Goal: Information Seeking & Learning: Learn about a topic

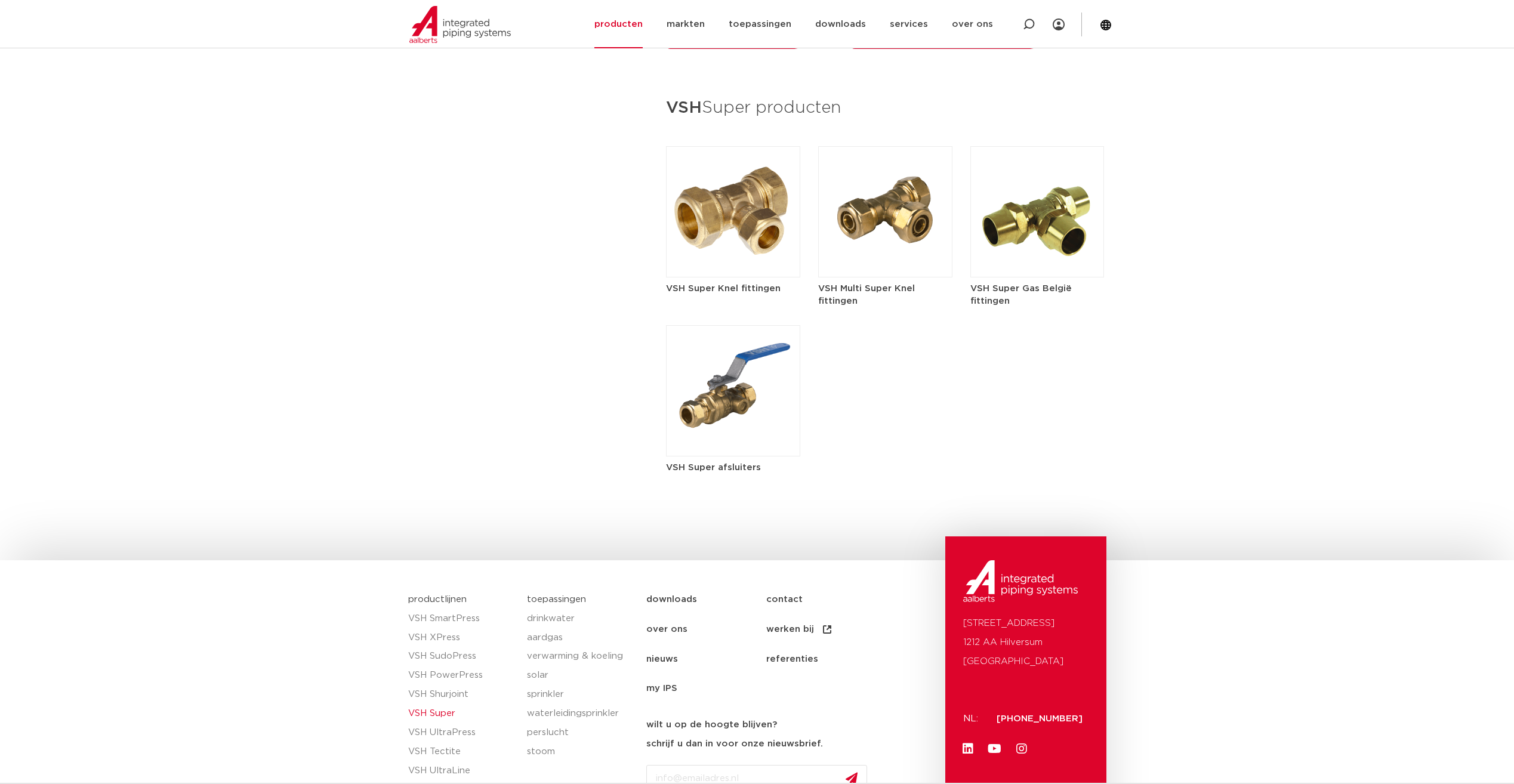
scroll to position [1639, 0]
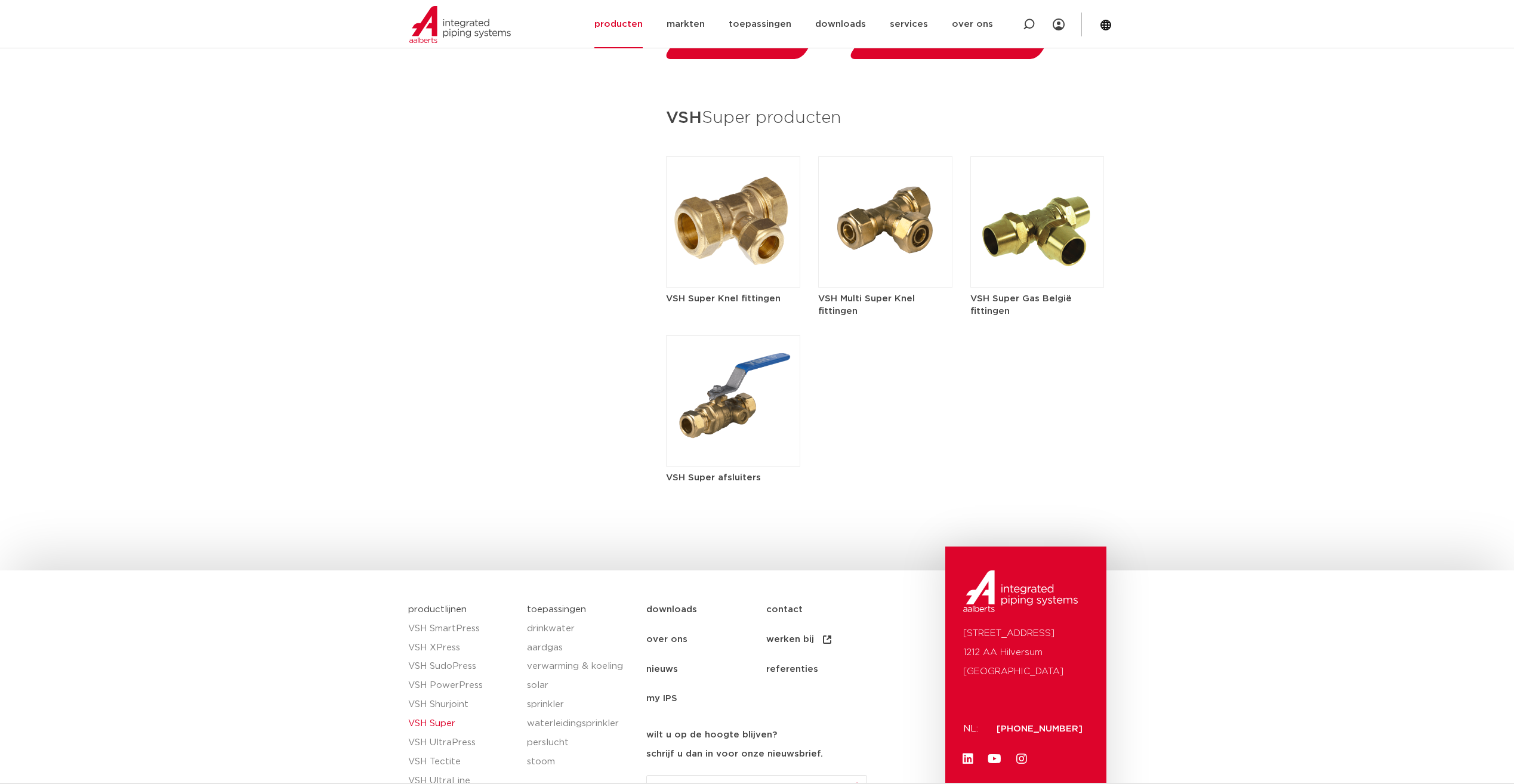
click at [754, 297] on h5 "VSH Super Knel fittingen" at bounding box center [733, 298] width 134 height 13
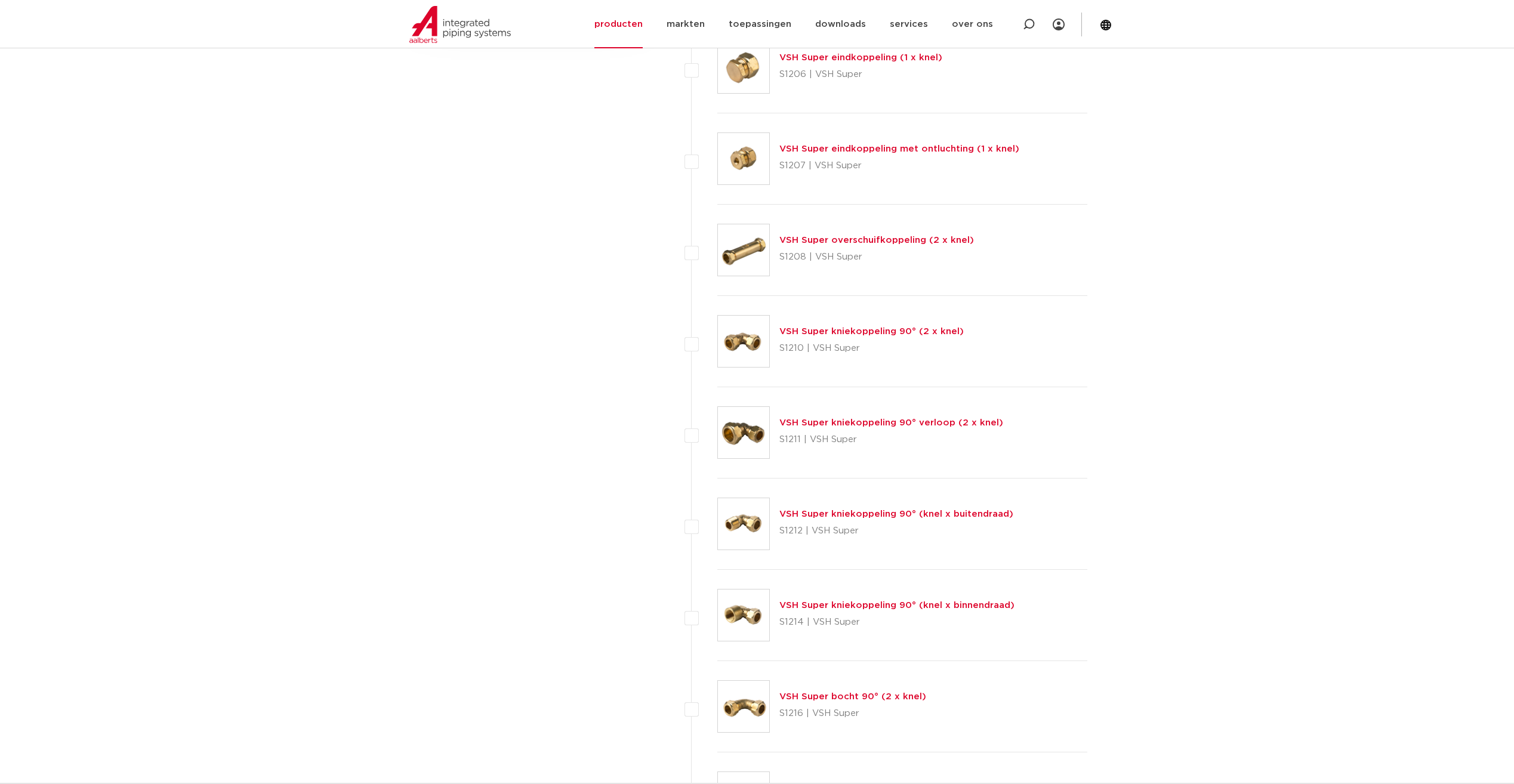
scroll to position [895, 0]
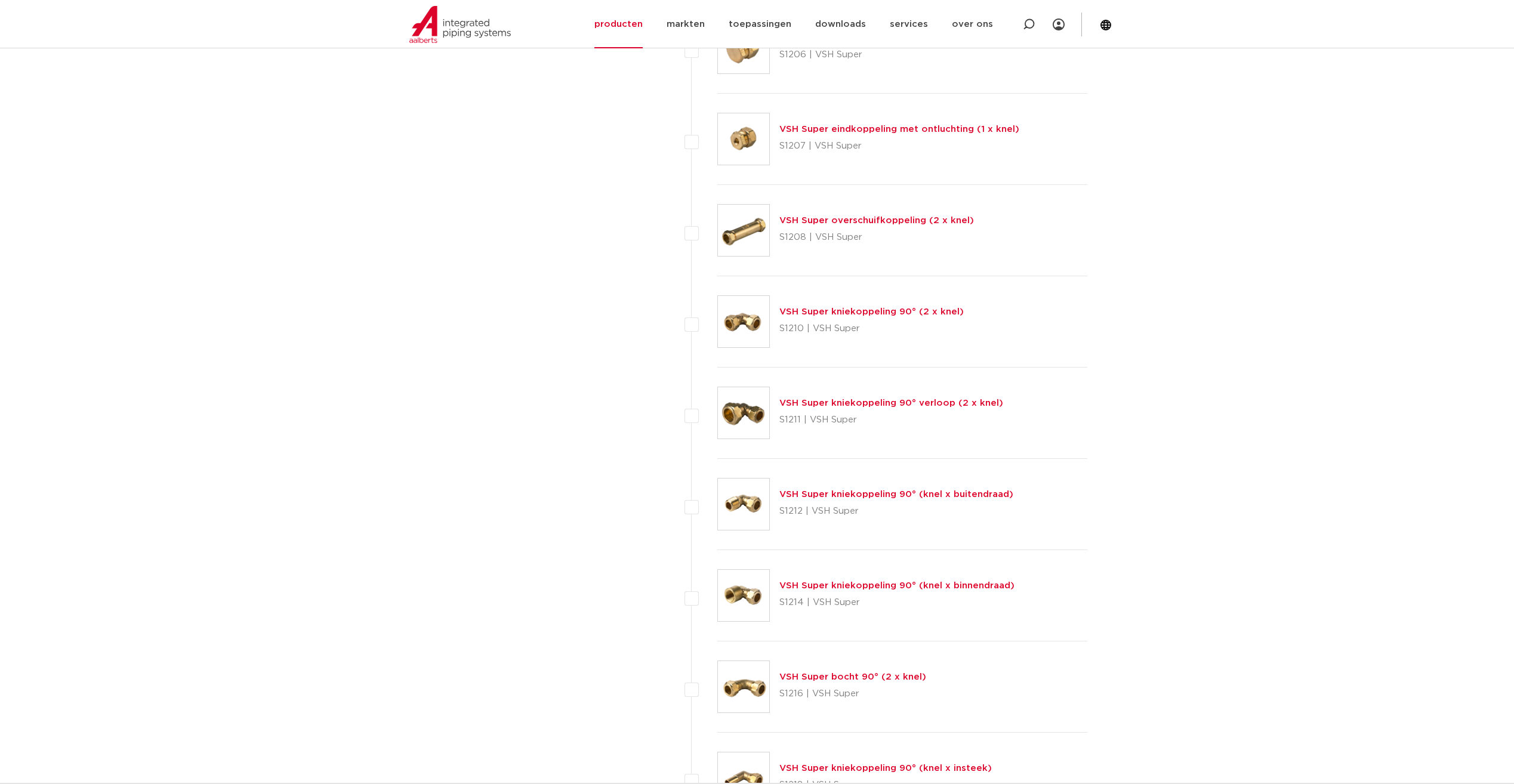
click at [876, 587] on link "VSH Super kniekoppeling 90° (knel x binnendraad)" at bounding box center [897, 585] width 235 height 9
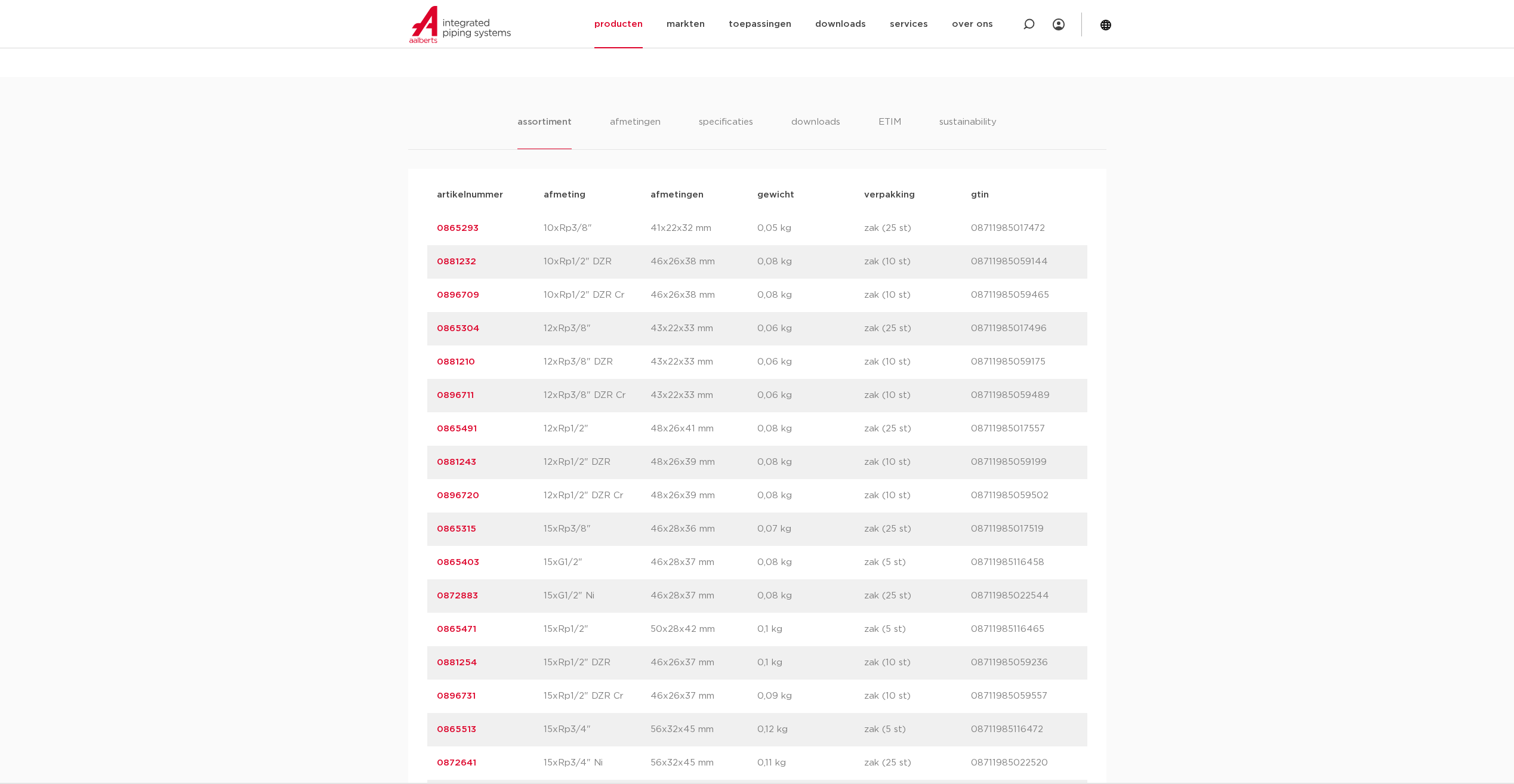
scroll to position [596, 0]
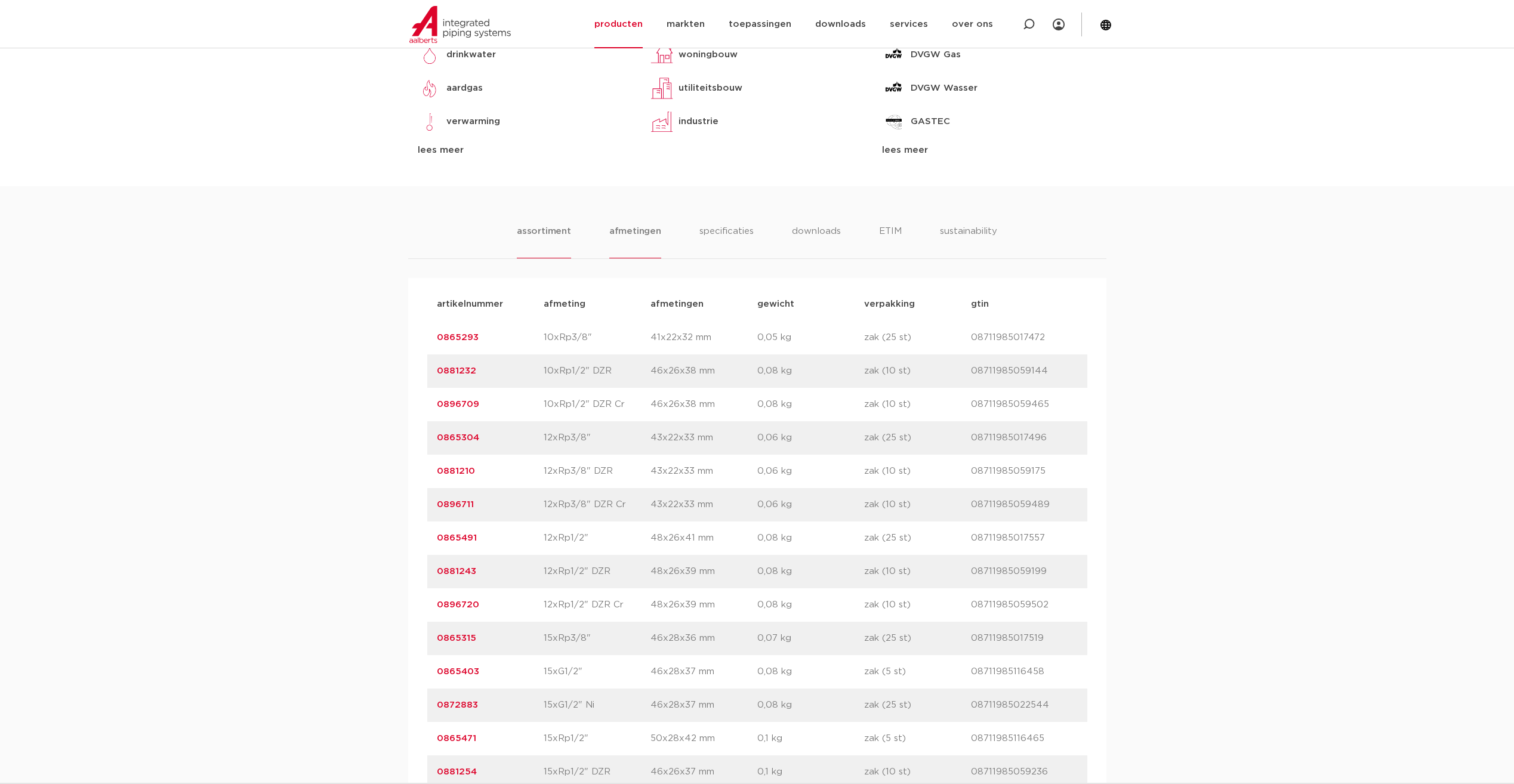
click at [630, 241] on li "afmetingen" at bounding box center [635, 241] width 52 height 34
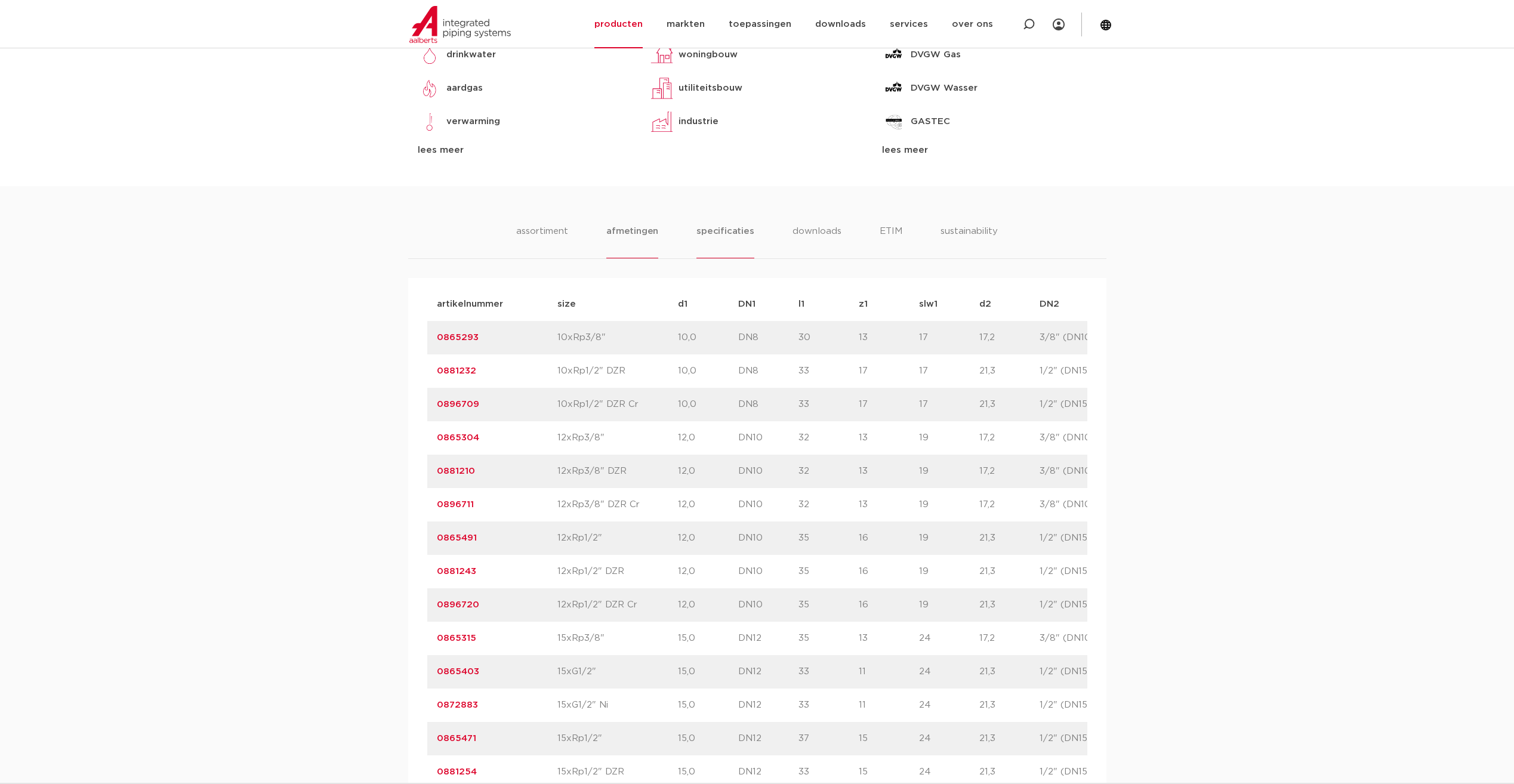
click at [735, 241] on li "specificaties" at bounding box center [725, 241] width 58 height 34
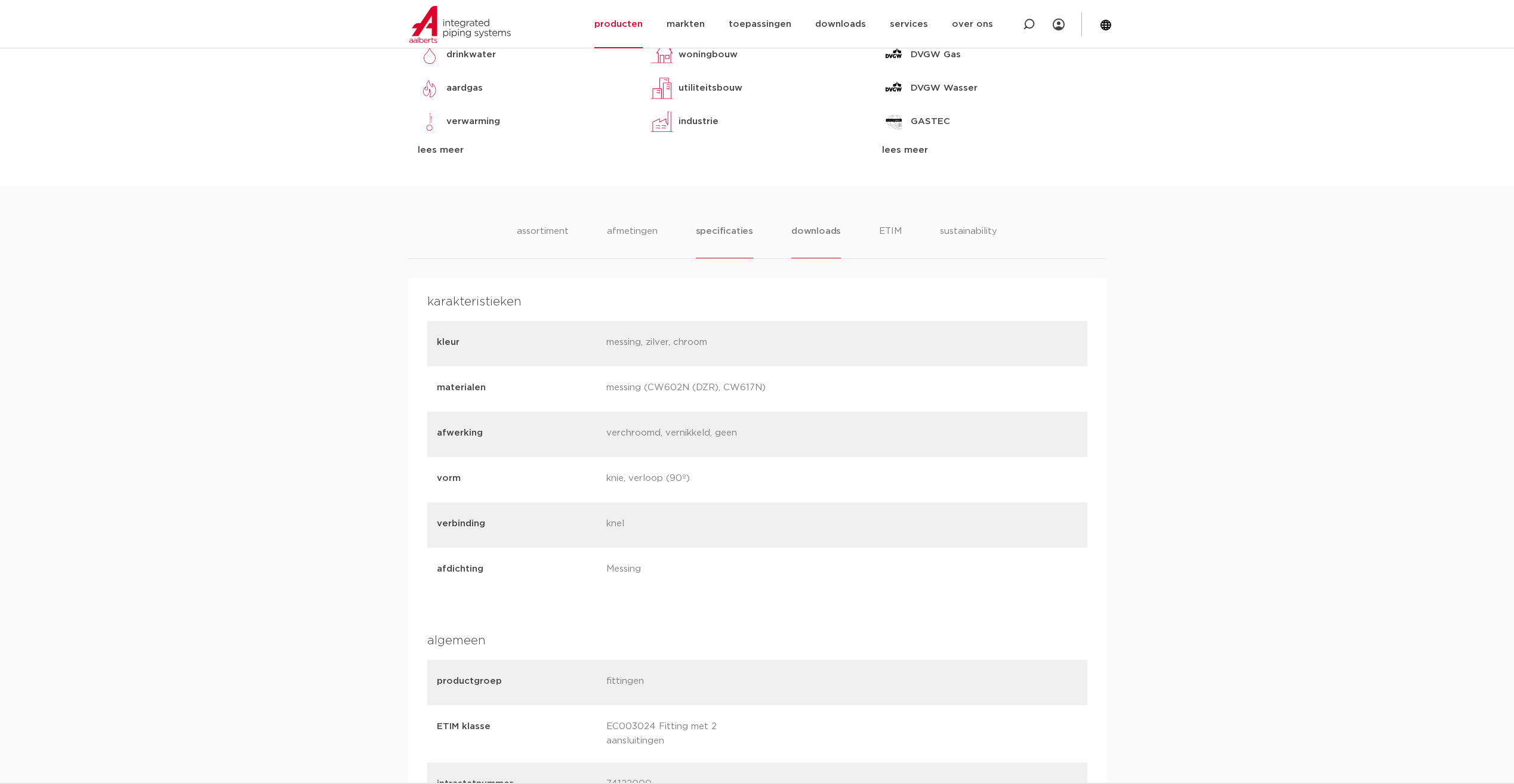
click at [825, 236] on li "downloads" at bounding box center [815, 241] width 49 height 34
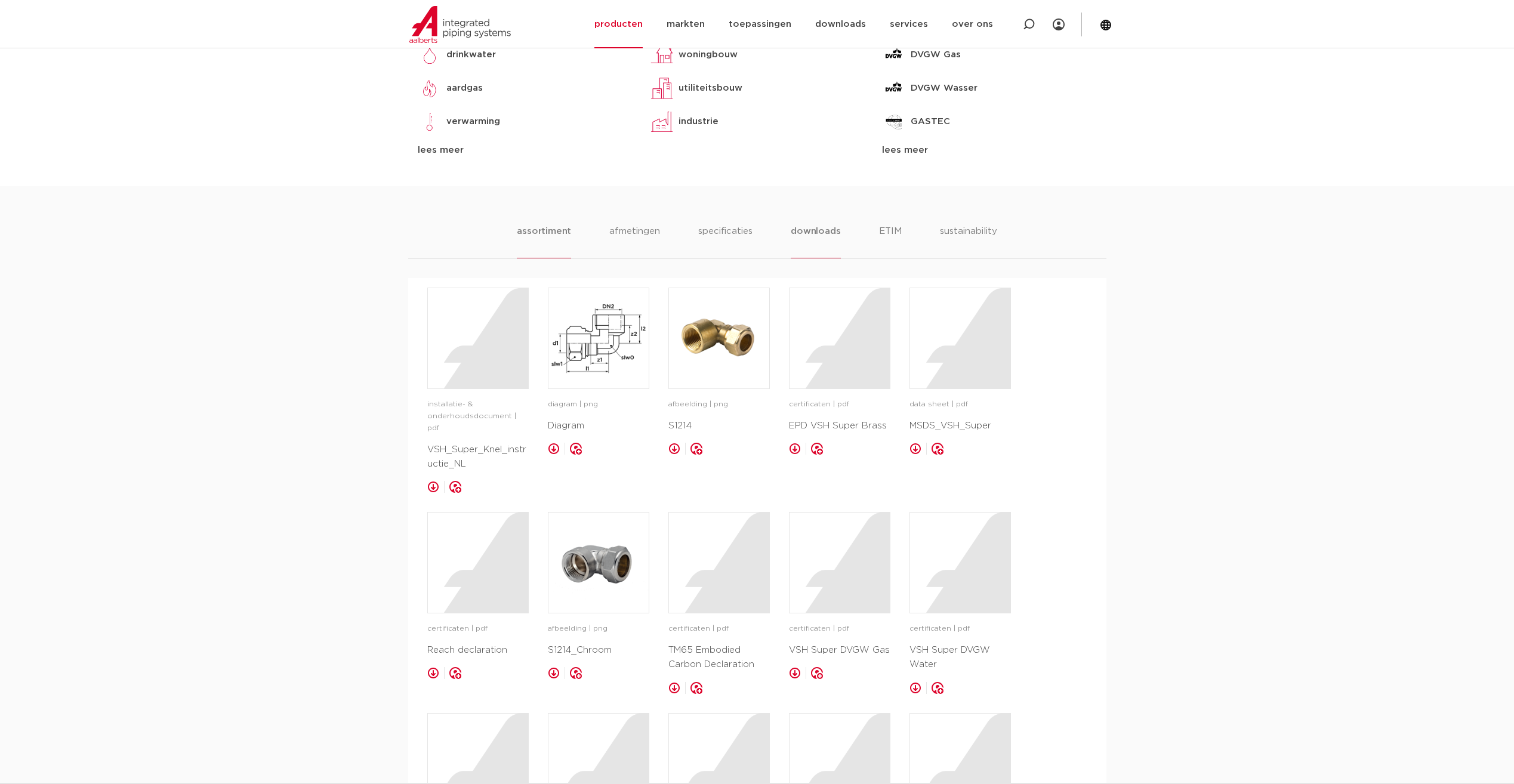
click at [566, 245] on li "assortiment" at bounding box center [544, 241] width 55 height 34
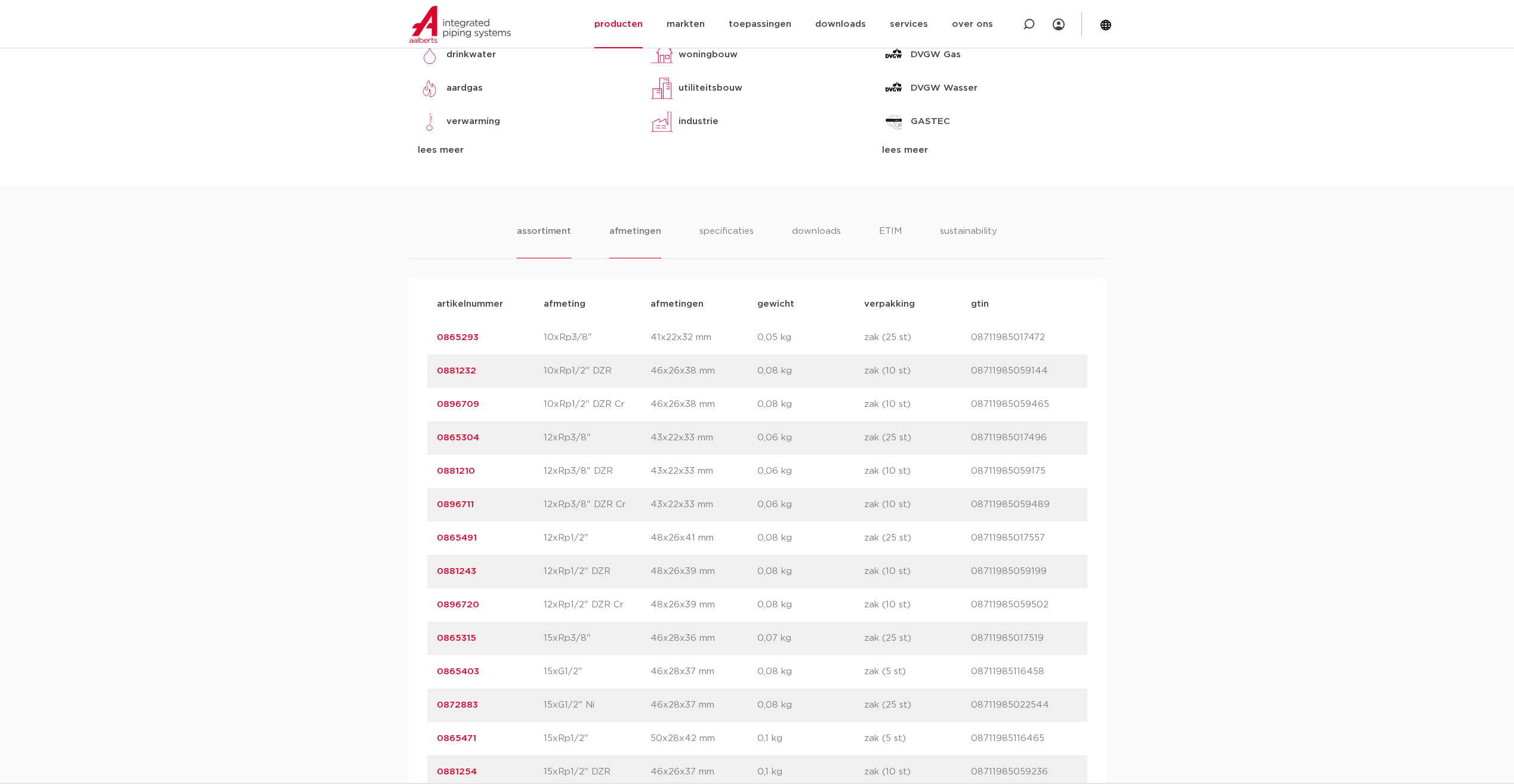
click at [651, 237] on li "afmetingen" at bounding box center [635, 241] width 52 height 34
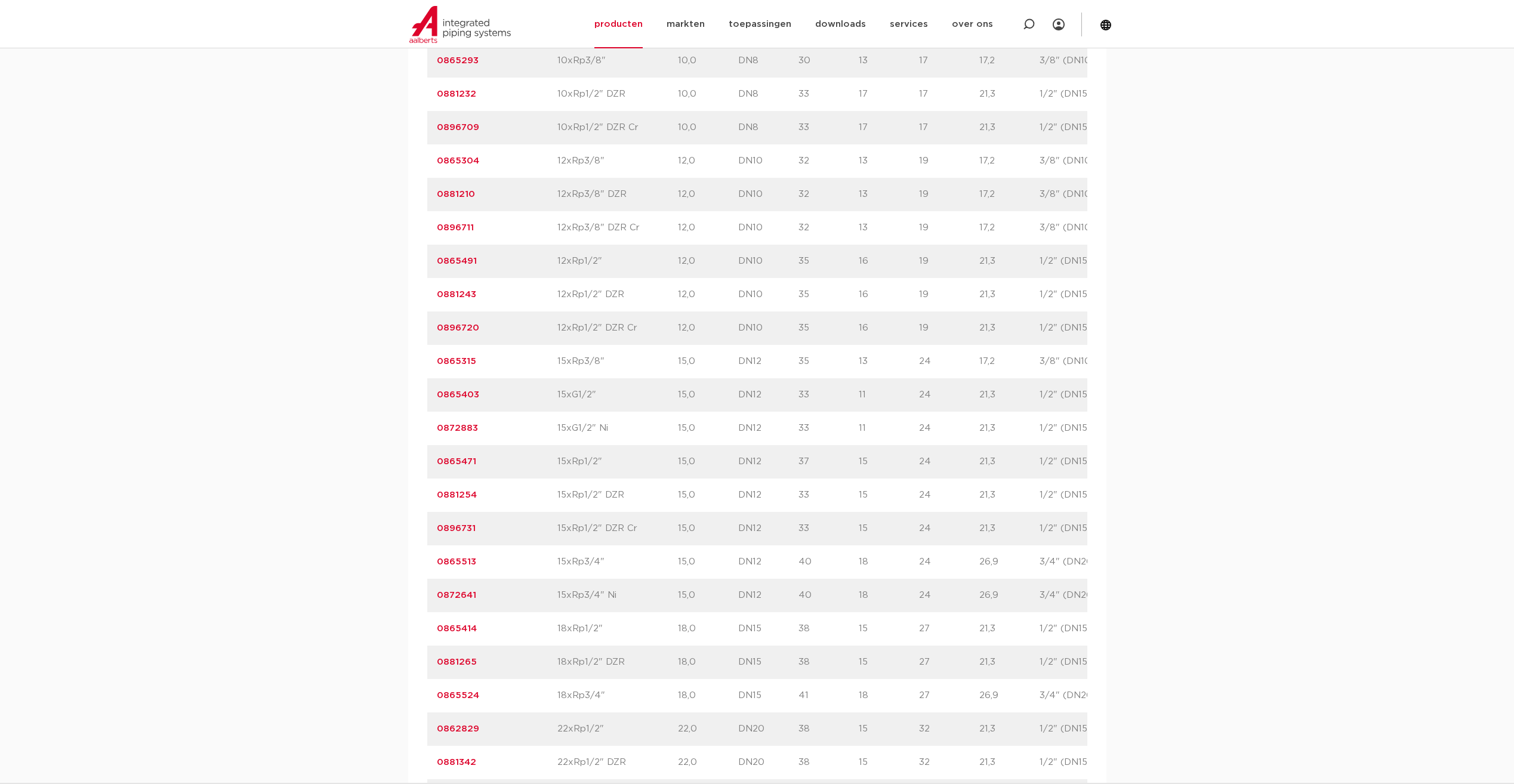
scroll to position [895, 0]
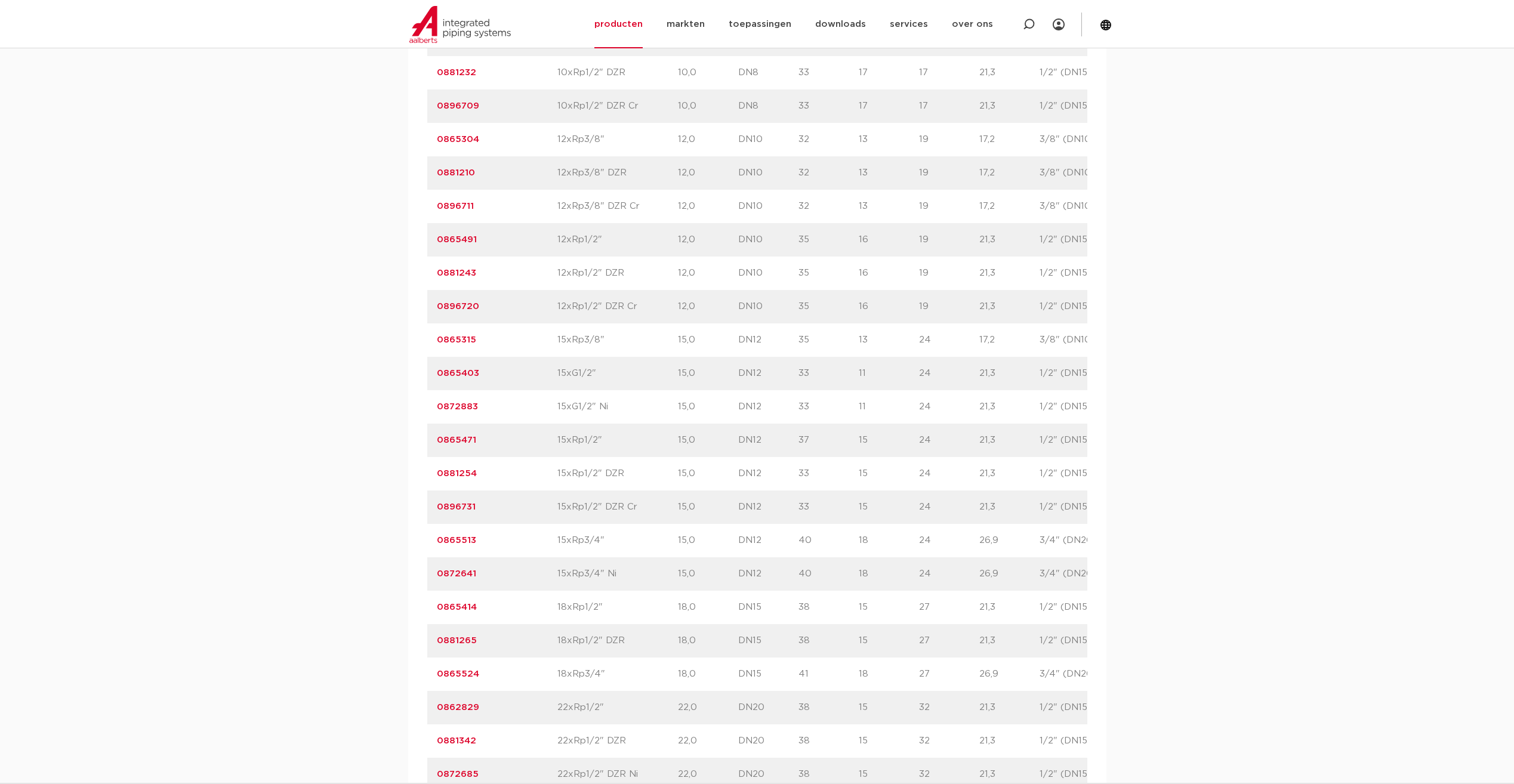
drag, startPoint x: 549, startPoint y: 439, endPoint x: 863, endPoint y: 448, distance: 314.1
click at [863, 448] on div "artikelnummer 0865471 size 15xRp1/2"" at bounding box center [859, 440] width 863 height 33
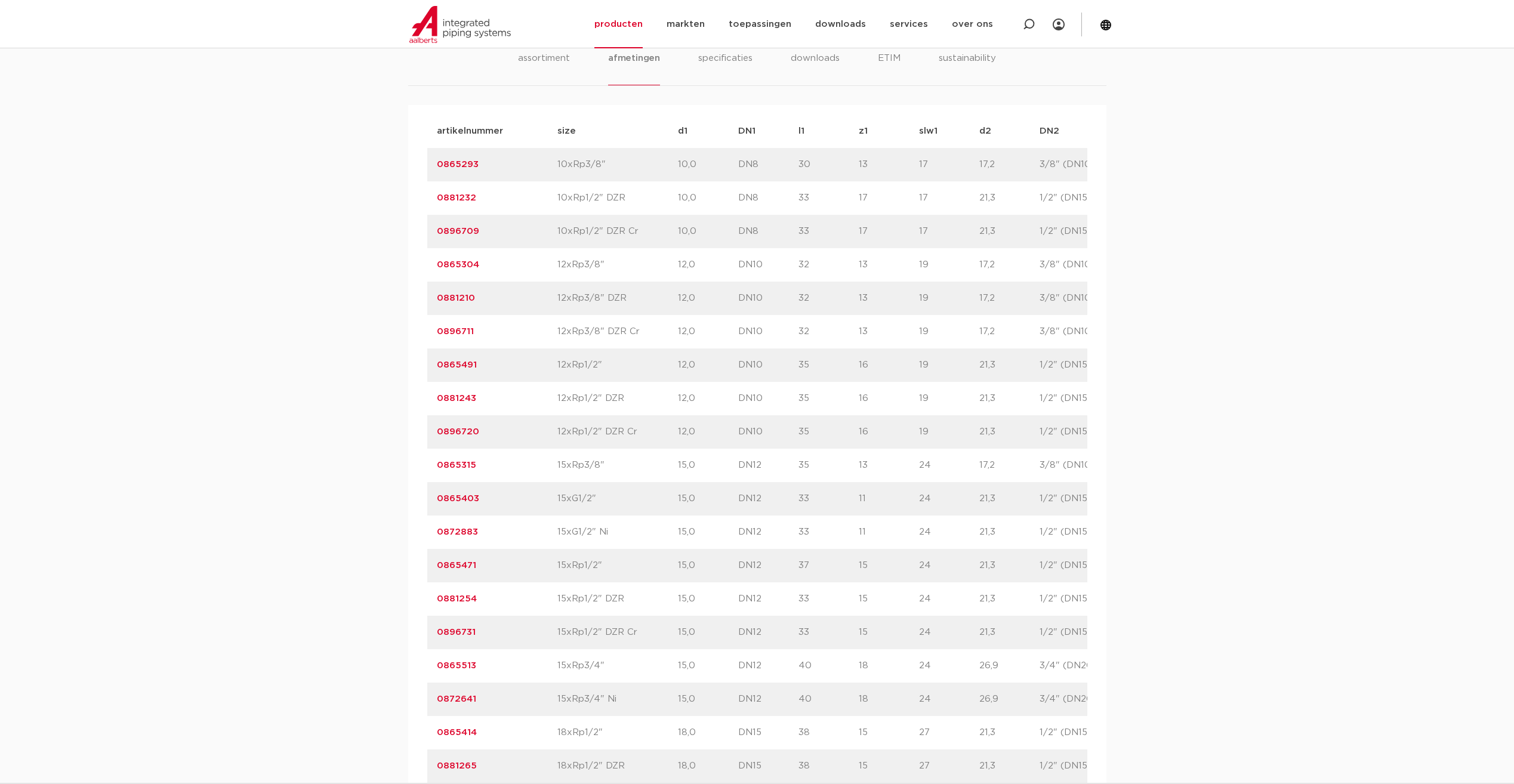
scroll to position [775, 0]
click at [1100, 560] on p "28" at bounding box center [1130, 559] width 61 height 14
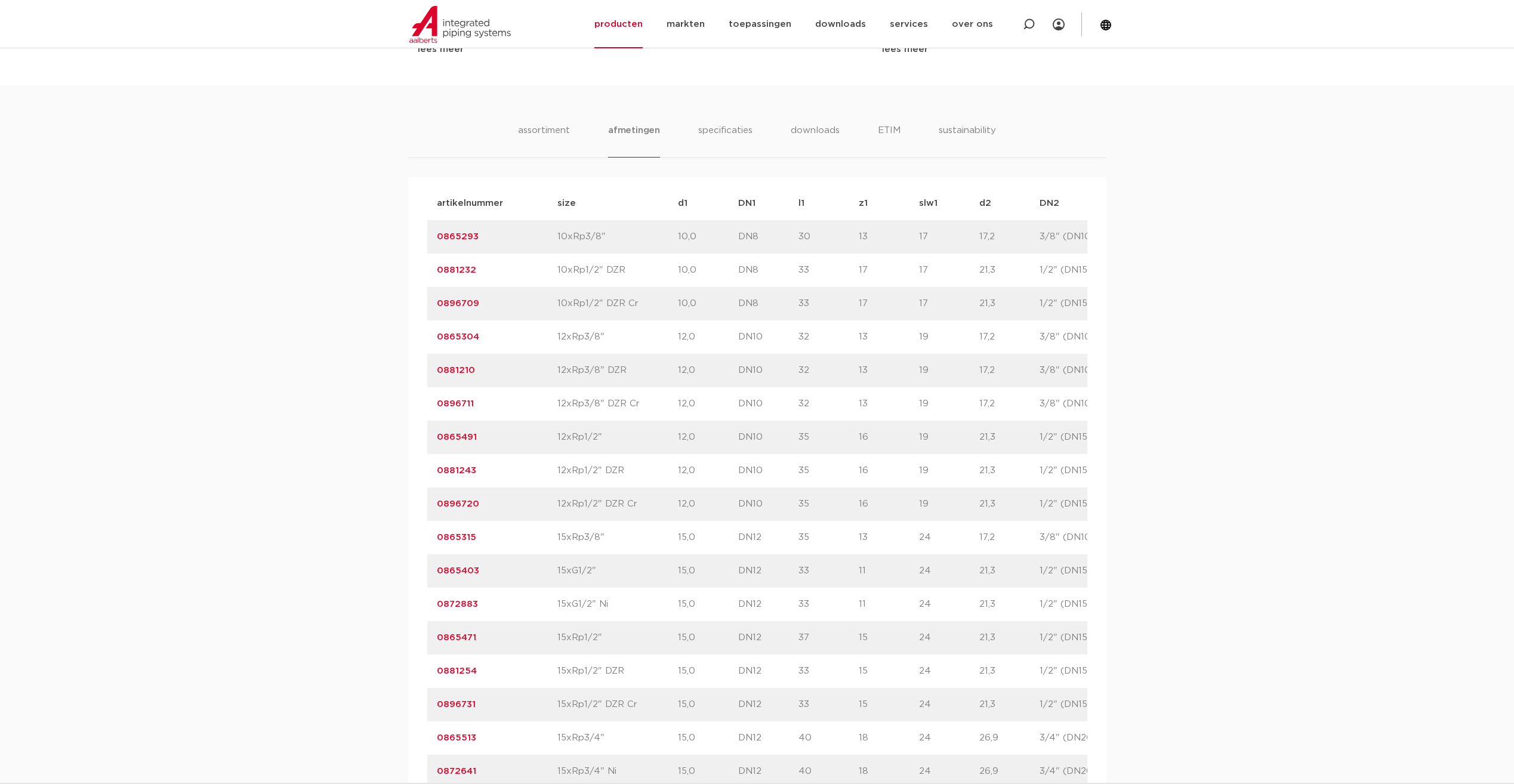
scroll to position [716, 0]
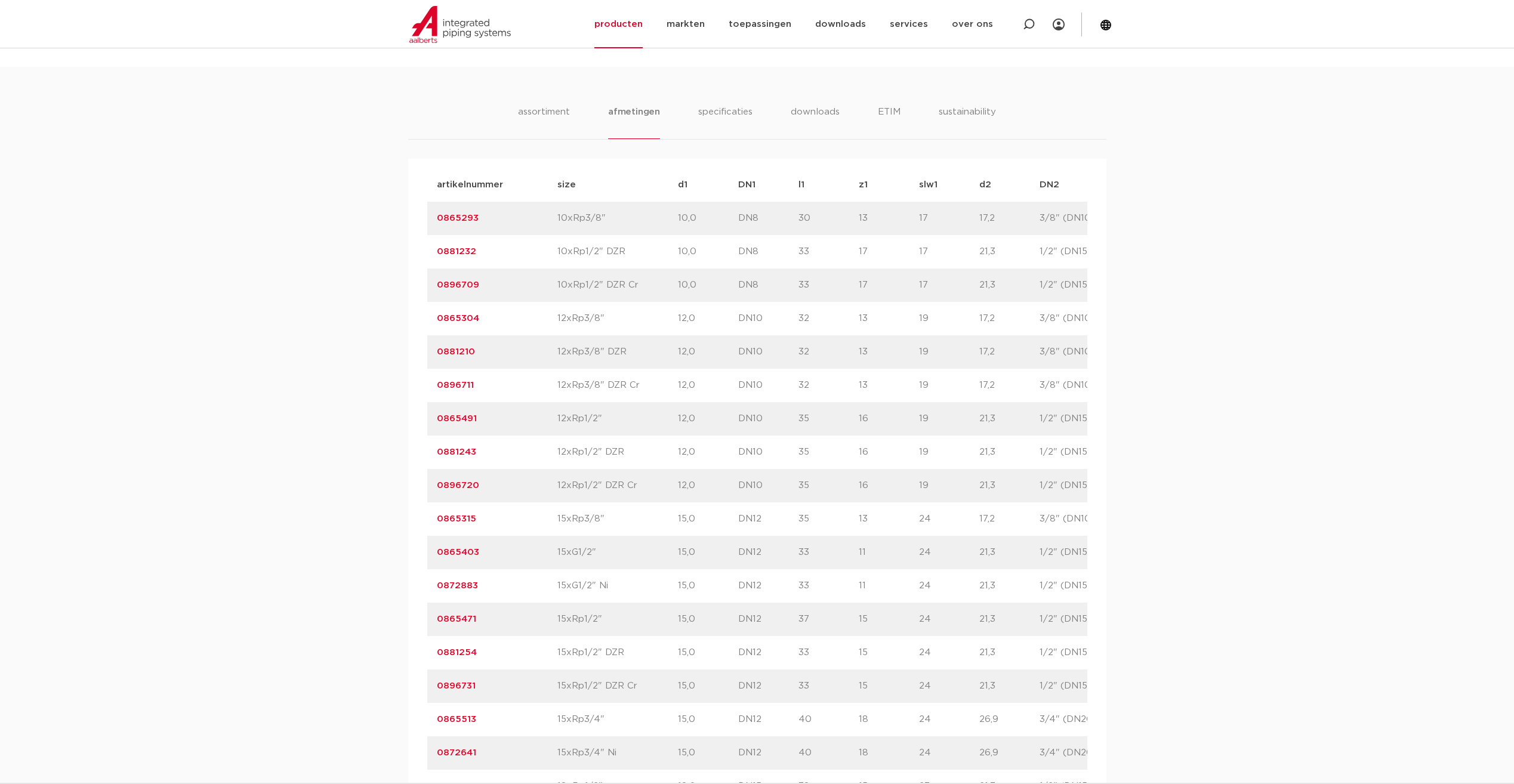
drag, startPoint x: 798, startPoint y: 555, endPoint x: 786, endPoint y: 554, distance: 12.0
click at [798, 554] on p "33" at bounding box center [829, 552] width 61 height 14
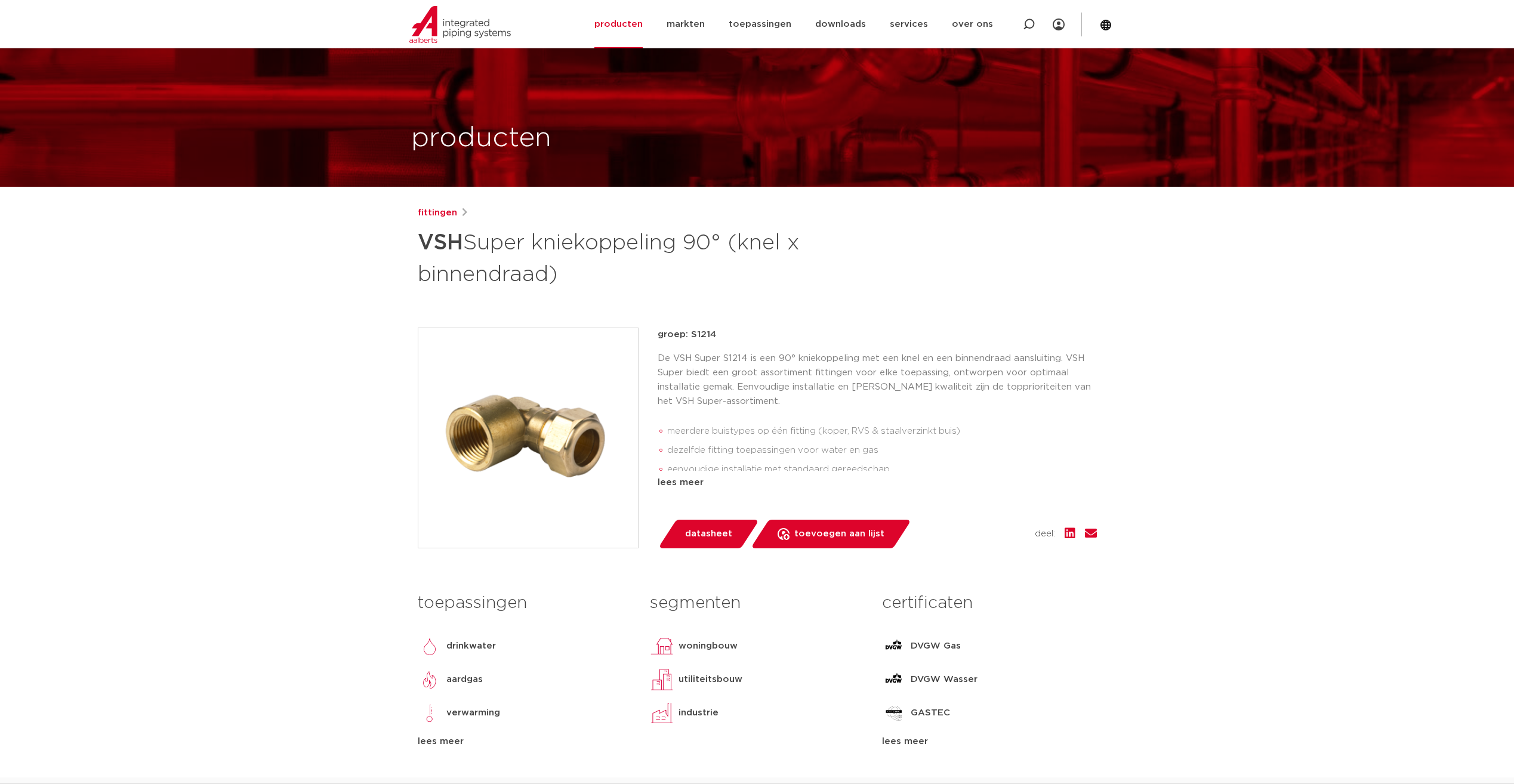
scroll to position [0, 0]
